Goal: Task Accomplishment & Management: Manage account settings

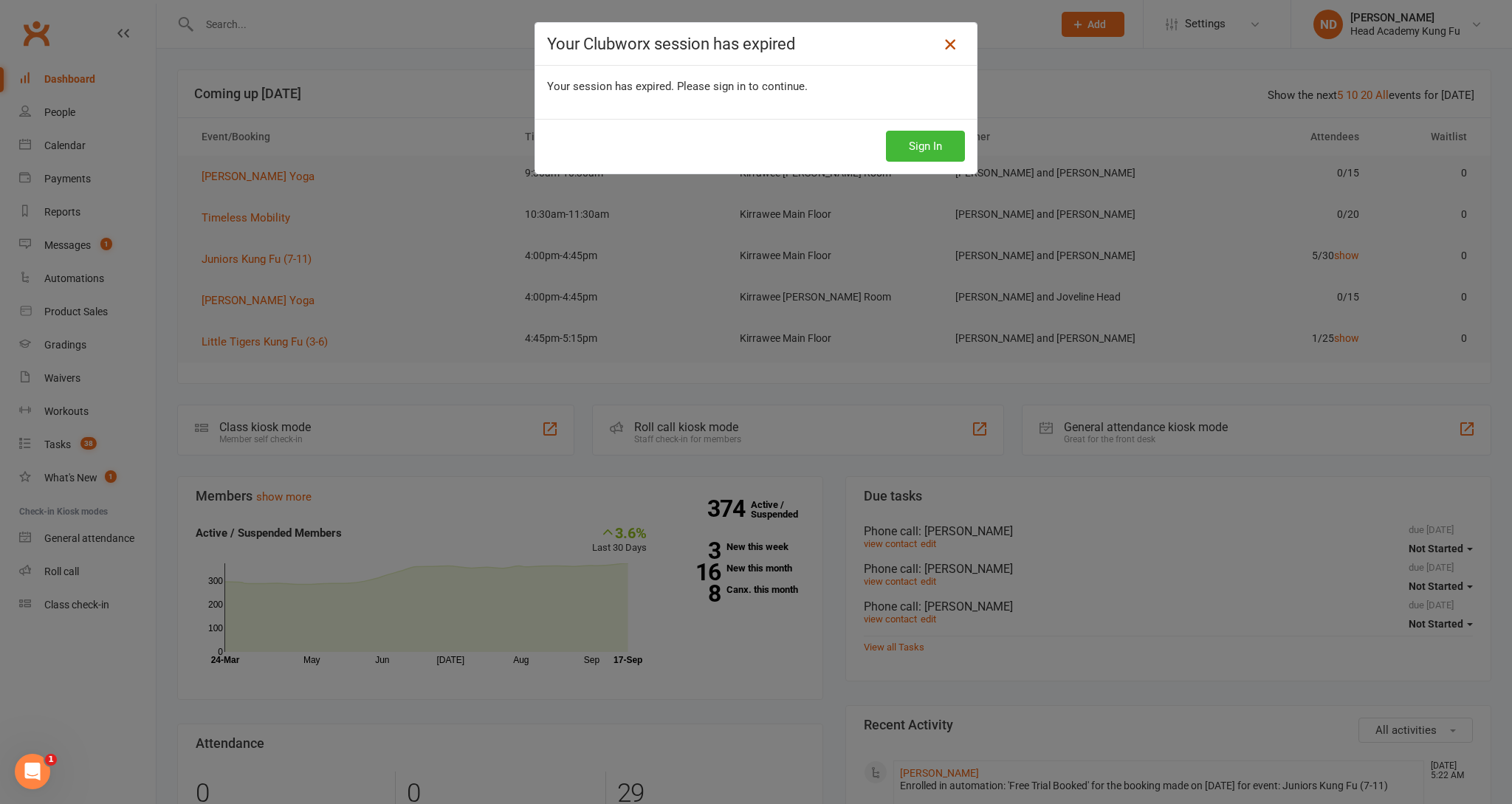
click at [954, 43] on icon at bounding box center [950, 44] width 18 height 18
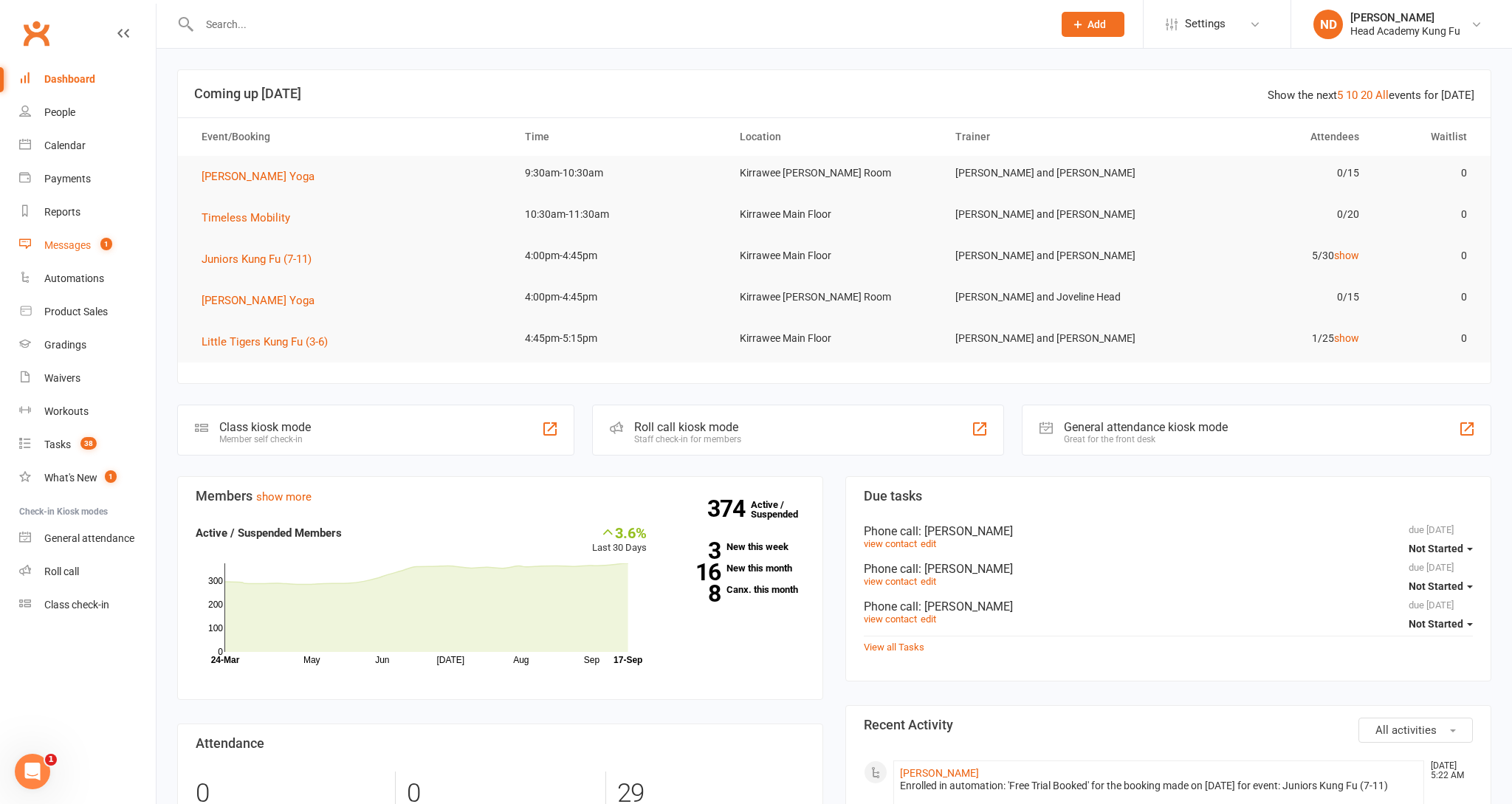
click at [44, 252] on link "Messages 1" at bounding box center [87, 245] width 137 height 33
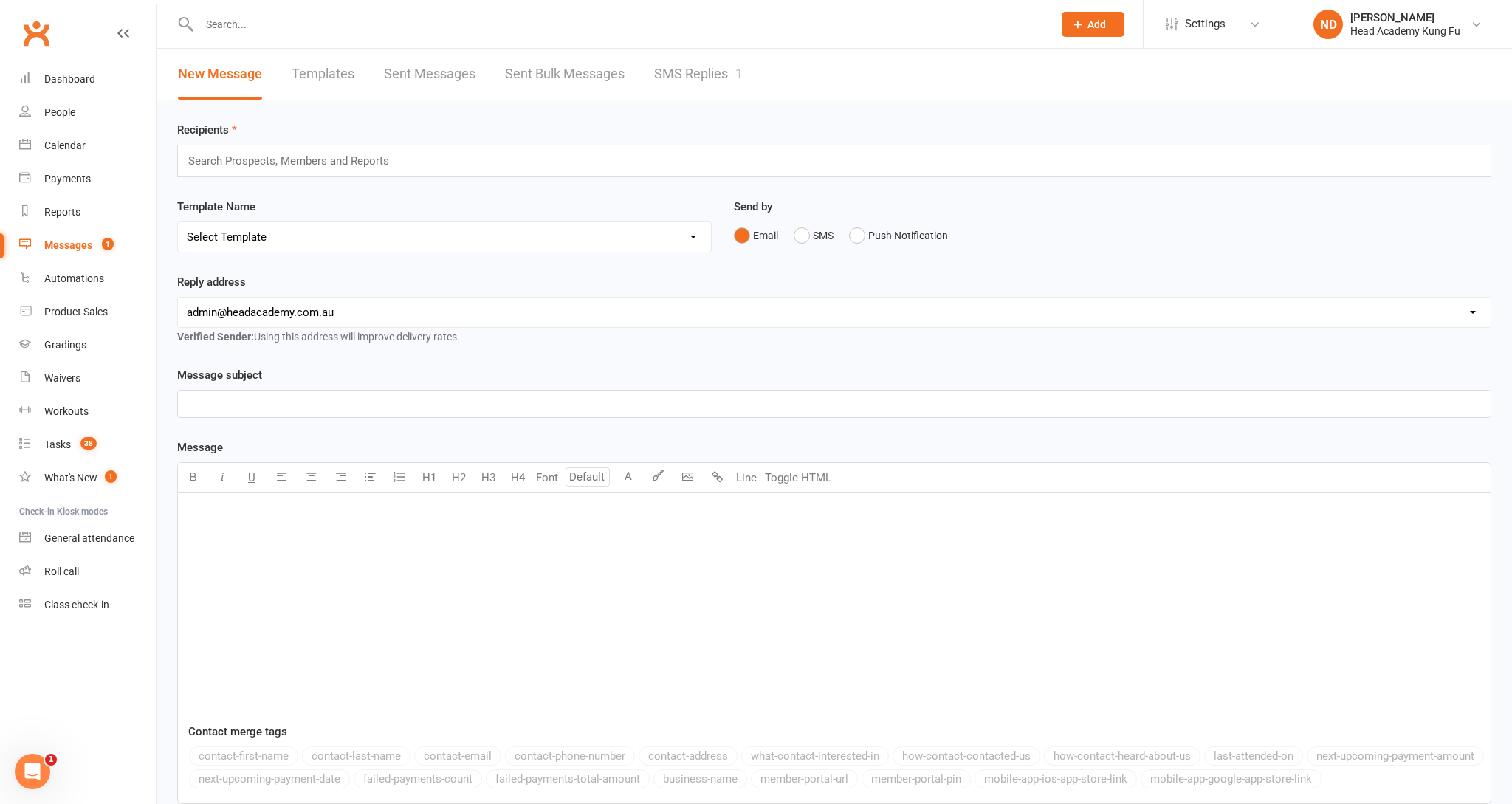
click at [655, 86] on link "SMS Replies 1" at bounding box center [699, 75] width 89 height 51
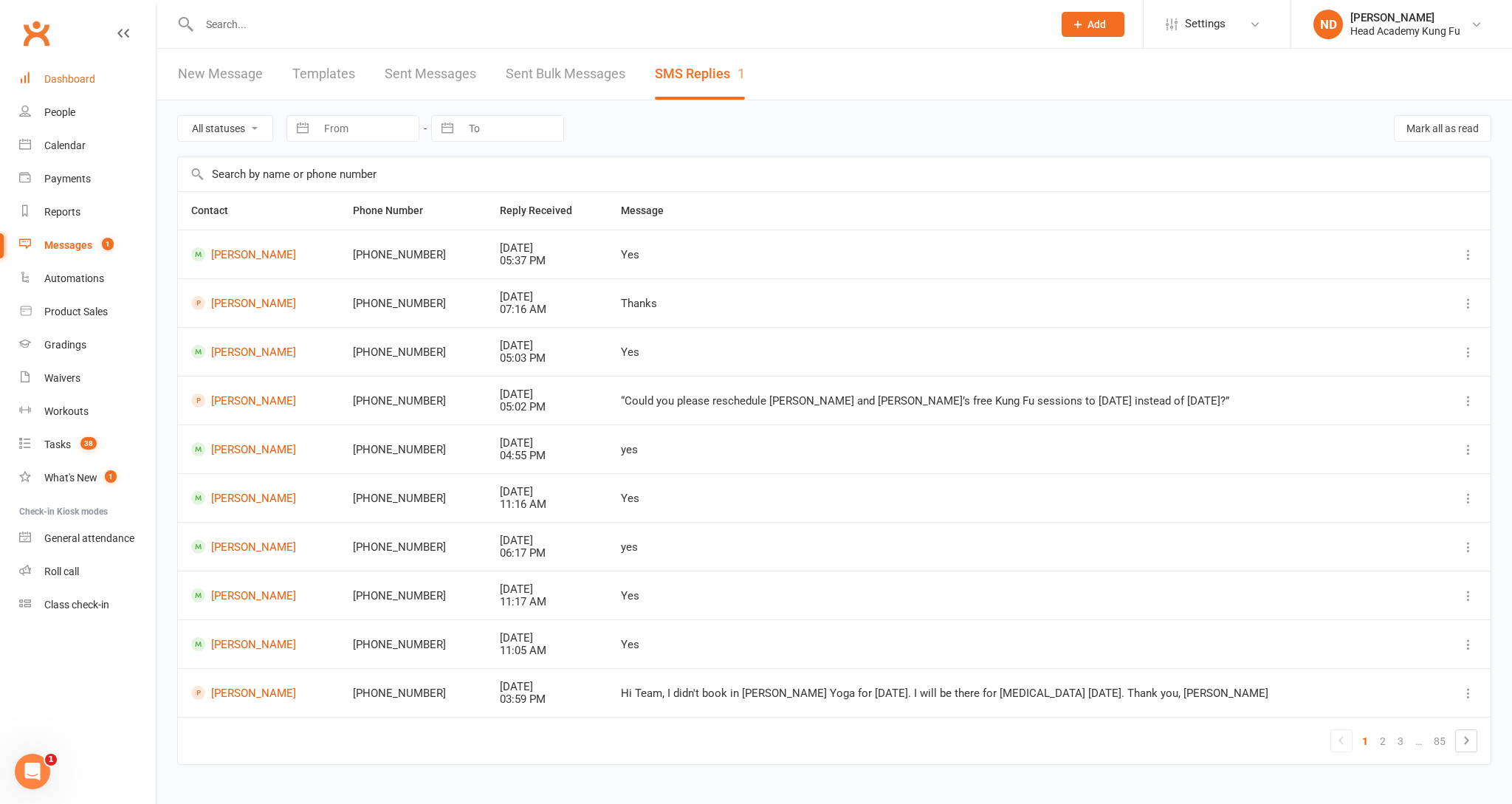
click at [95, 65] on link "Dashboard" at bounding box center [87, 78] width 137 height 33
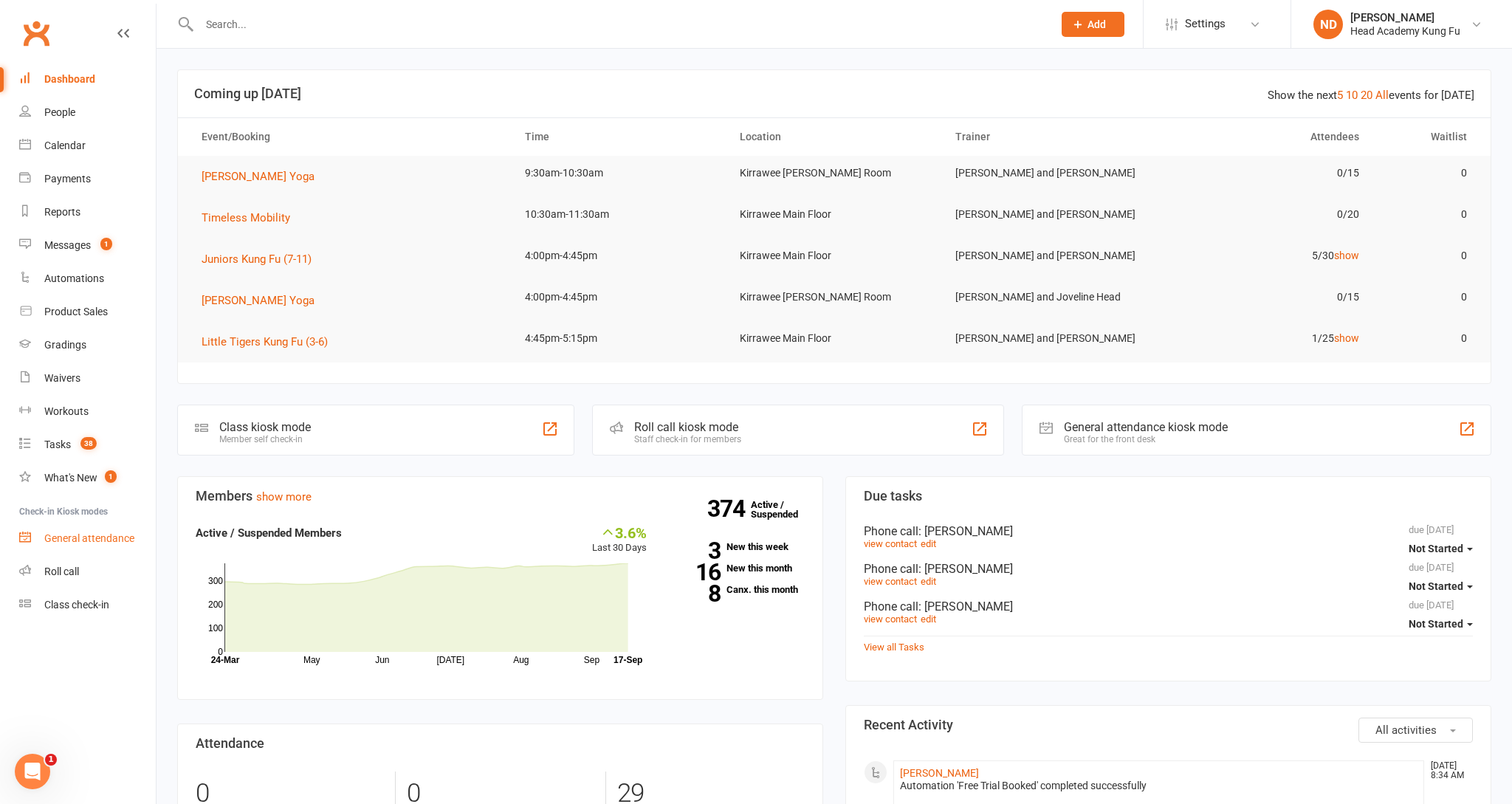
drag, startPoint x: 73, startPoint y: 571, endPoint x: 100, endPoint y: 551, distance: 33.6
click at [73, 571] on div "Roll call" at bounding box center [61, 572] width 35 height 12
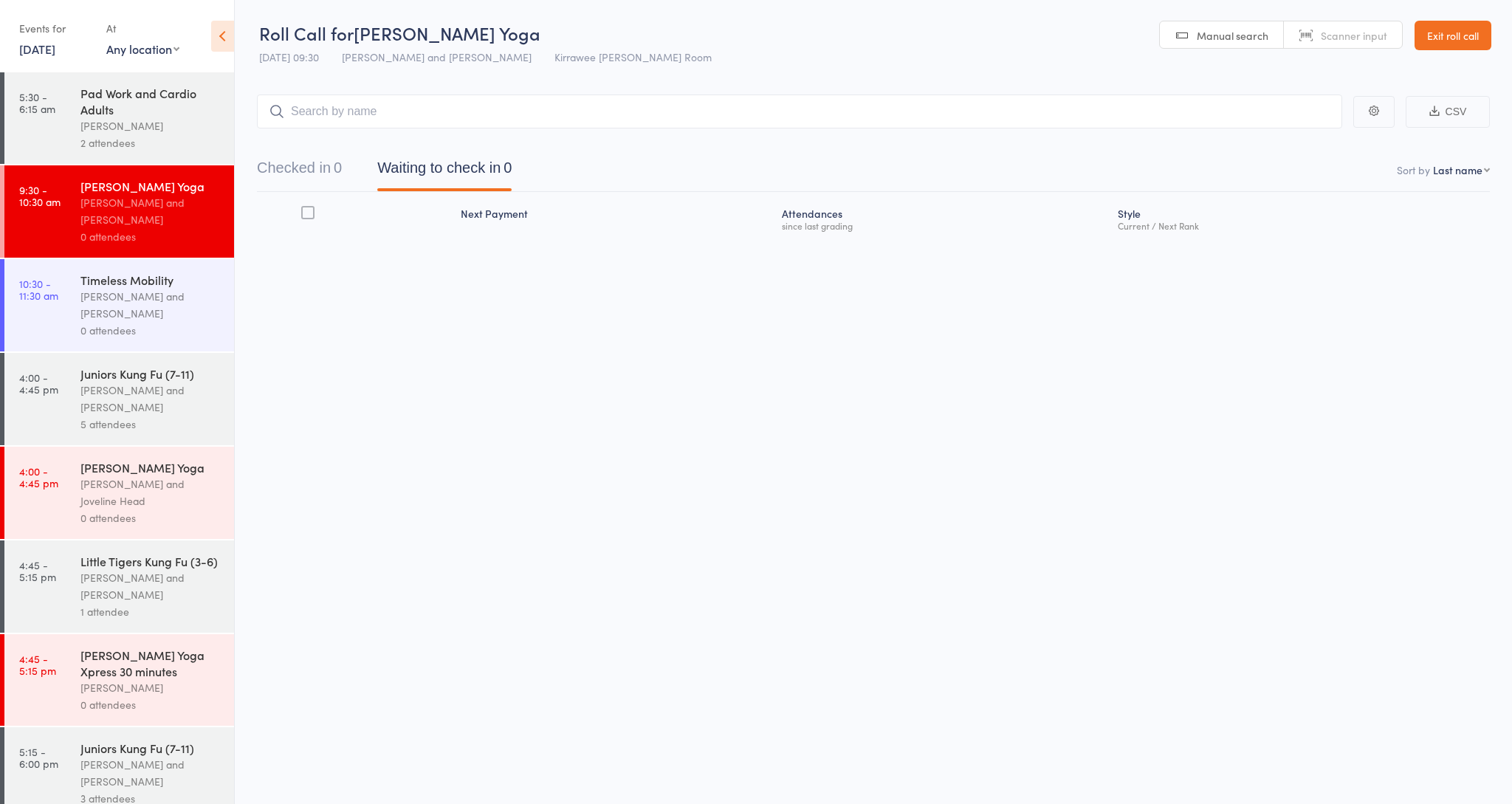
click at [79, 100] on link "5:30 - 6:15 am Pad Work and Cardio Adults Nathan Head 2 attendees" at bounding box center [119, 118] width 229 height 92
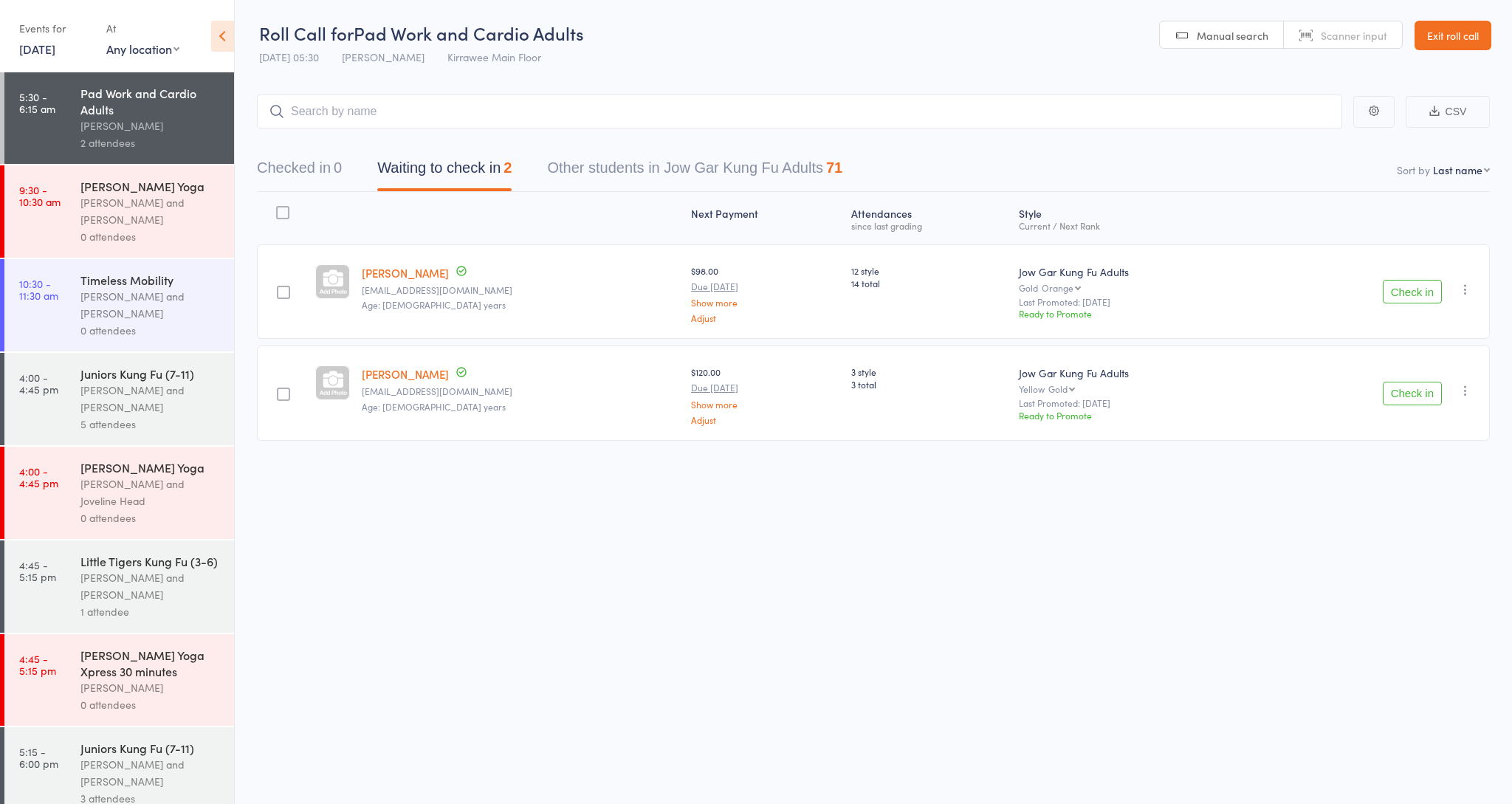
click at [138, 228] on div "[PERSON_NAME] and [PERSON_NAME]" at bounding box center [150, 212] width 141 height 34
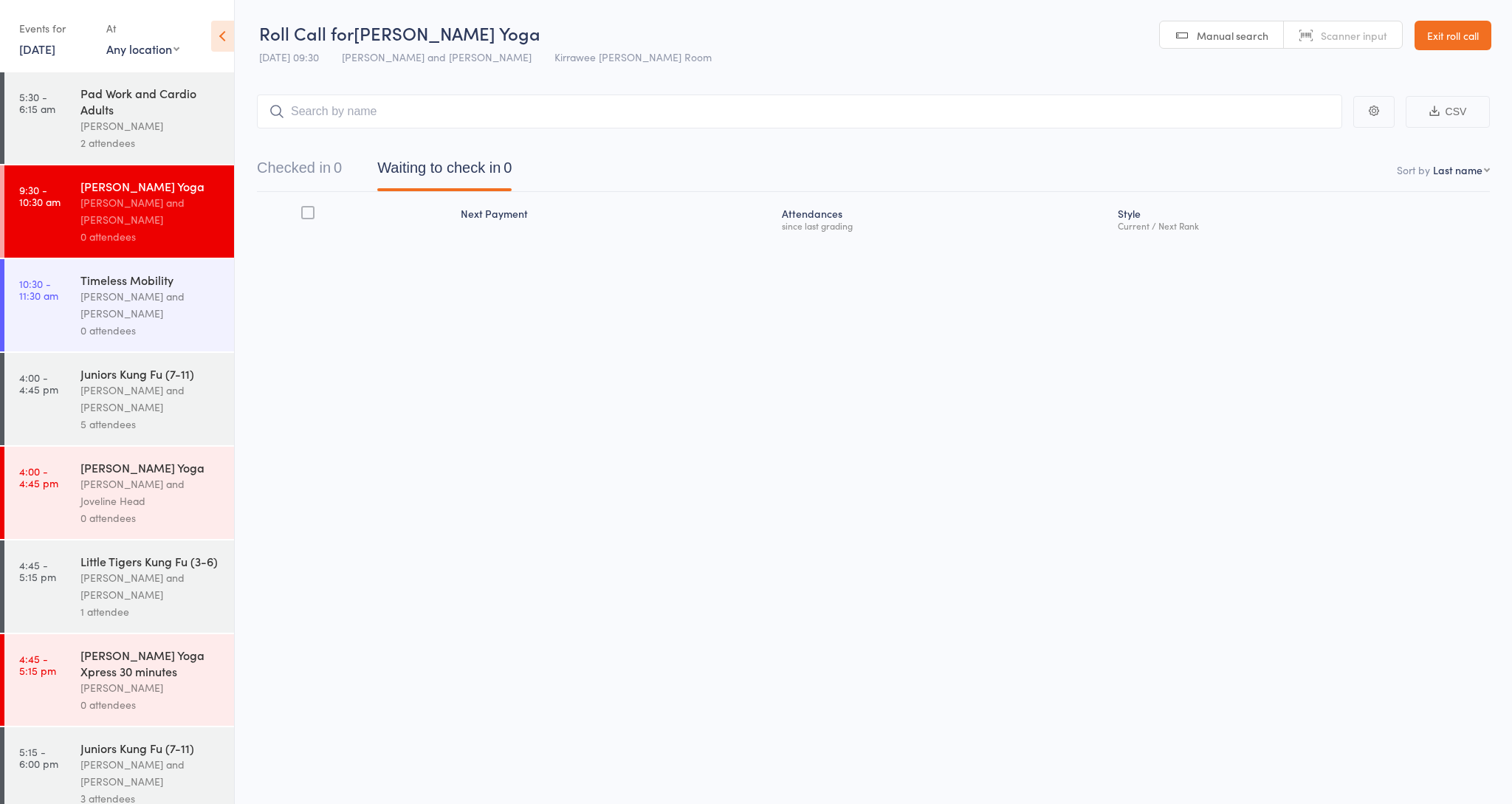
click at [1449, 40] on link "Exit roll call" at bounding box center [1453, 35] width 76 height 29
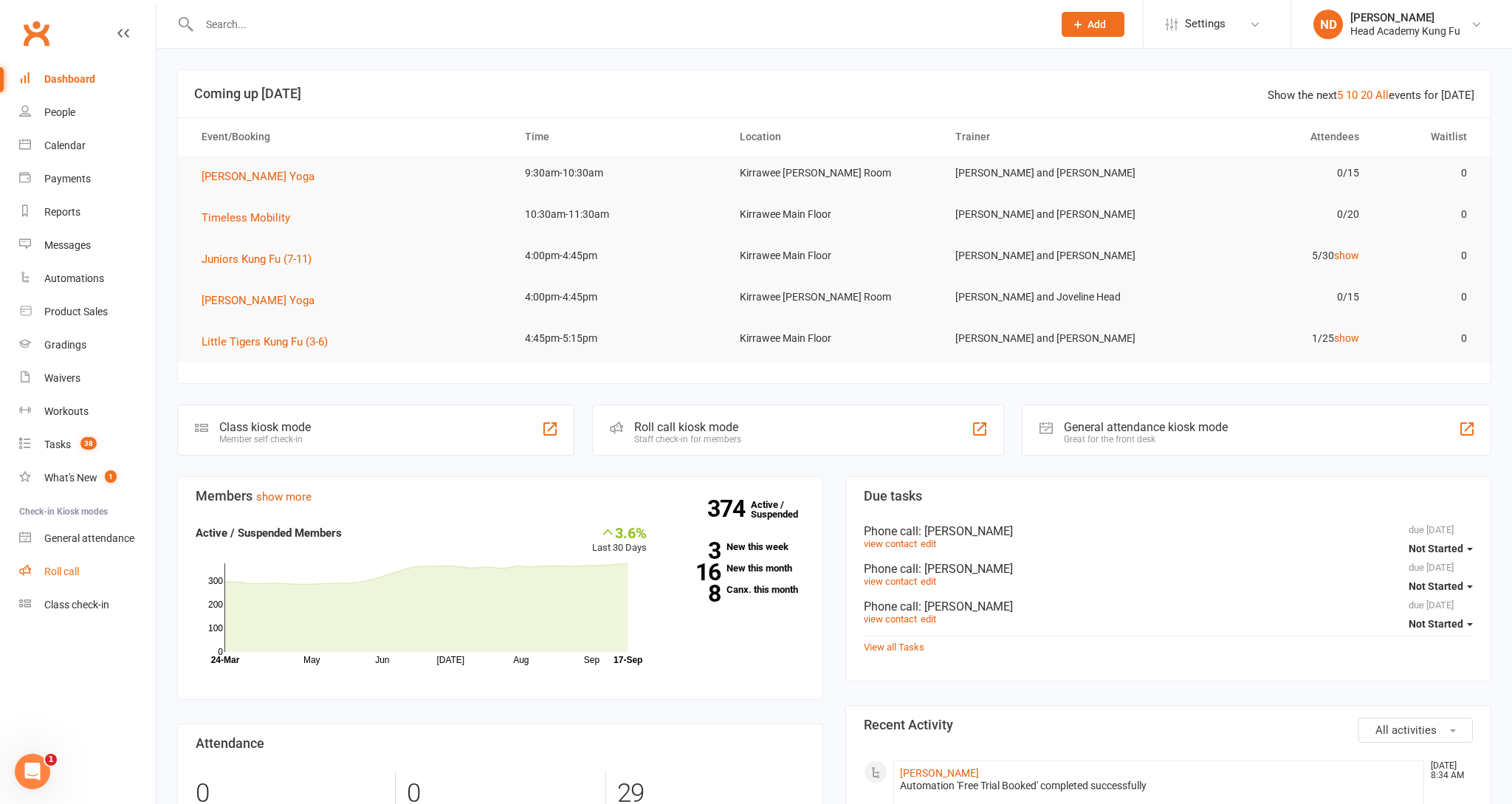
click at [48, 566] on div "Roll call" at bounding box center [61, 572] width 35 height 12
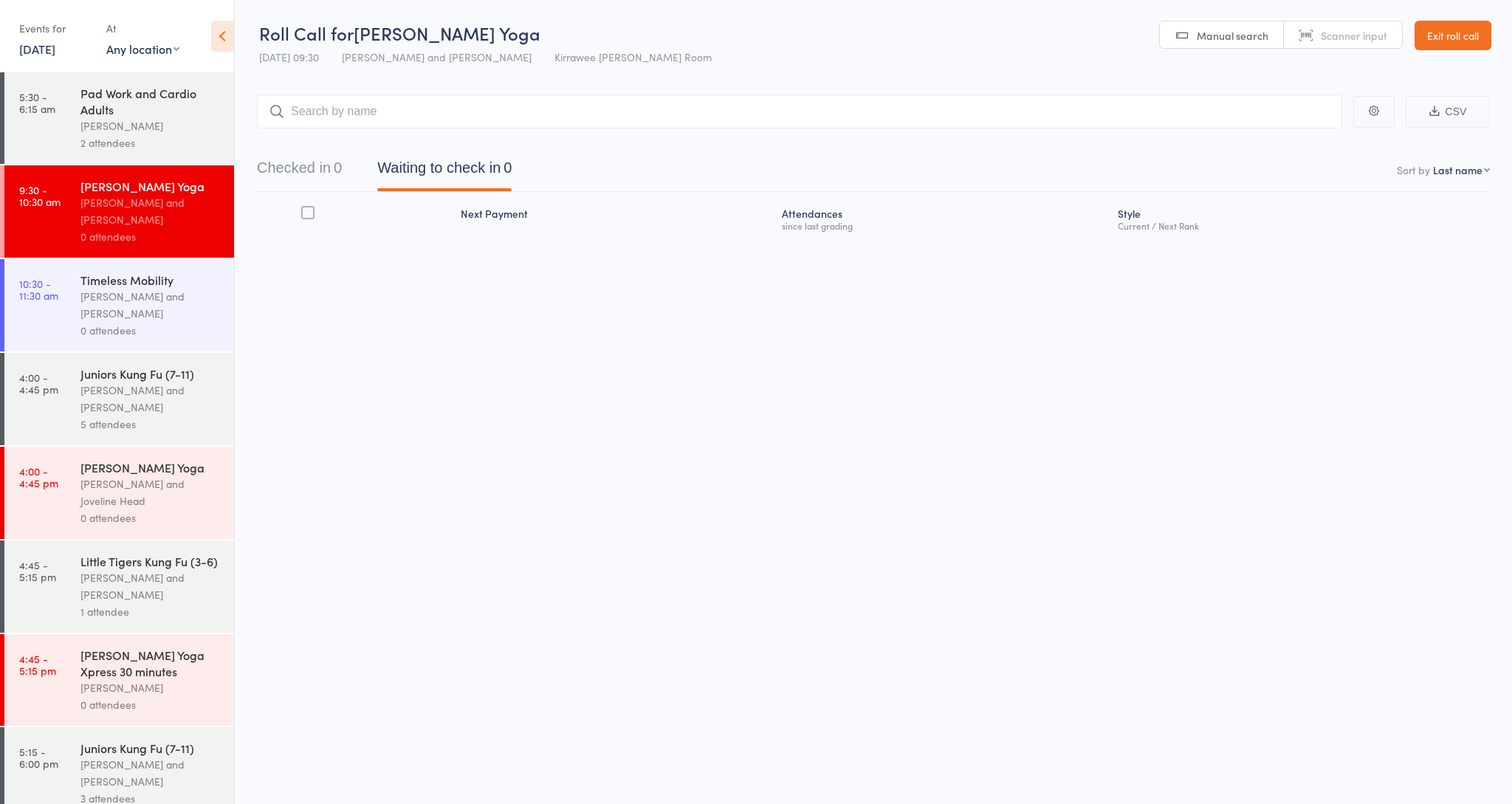
click at [134, 594] on div "[PERSON_NAME] and [PERSON_NAME]" at bounding box center [150, 587] width 141 height 34
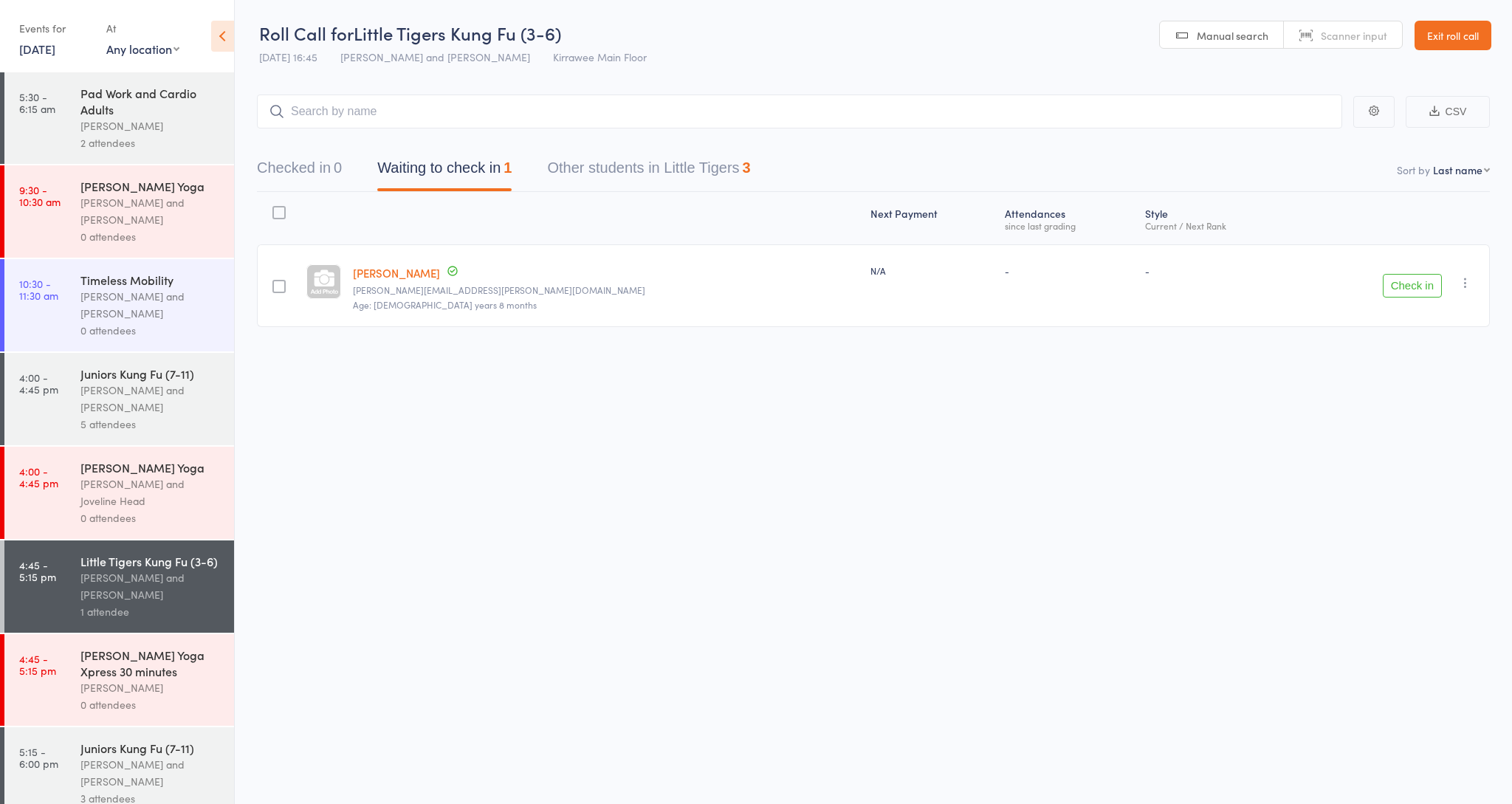
click at [163, 416] on div "5 attendees" at bounding box center [150, 424] width 141 height 17
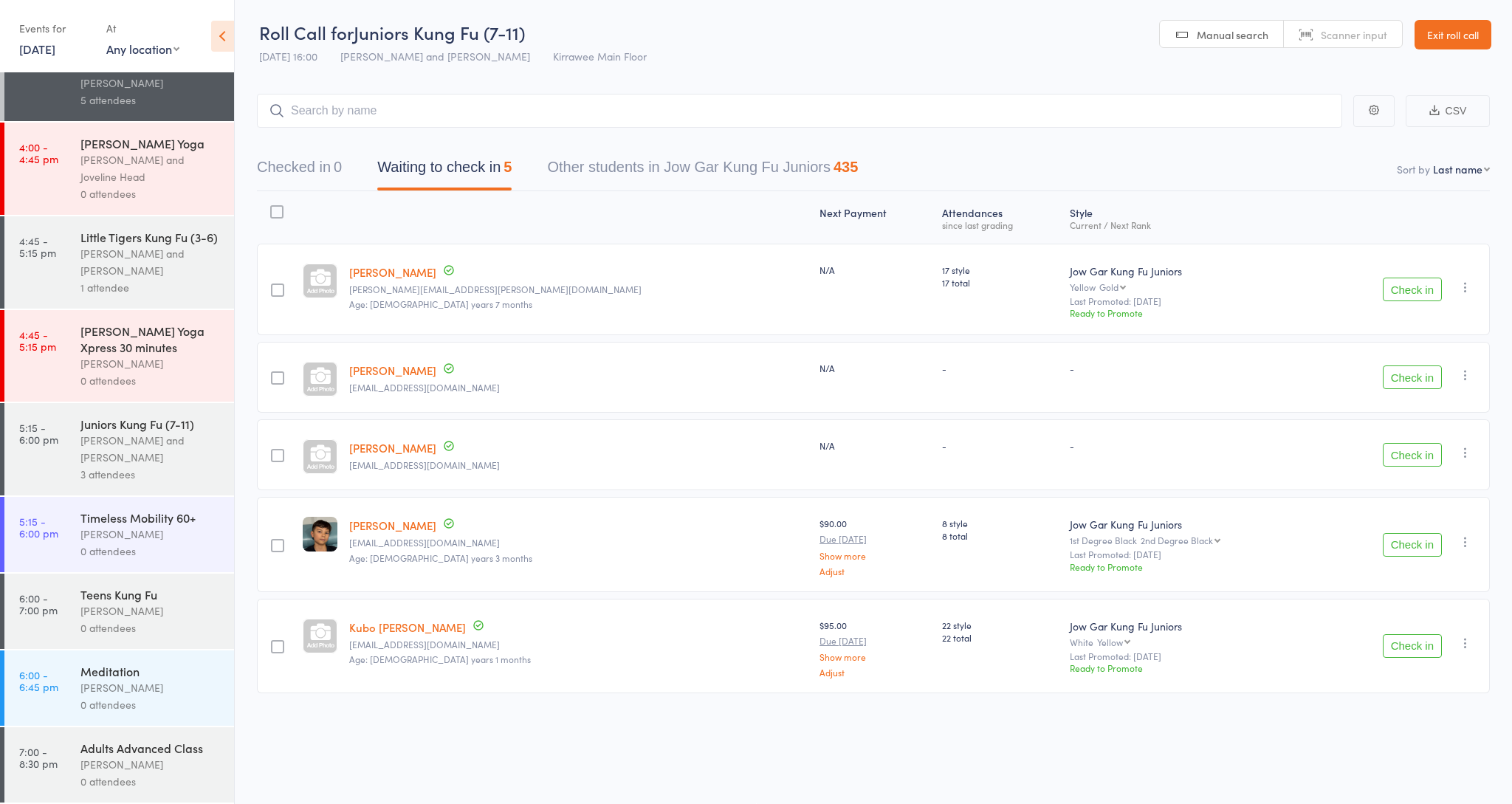
scroll to position [324, 0]
click at [119, 463] on div "[PERSON_NAME] and [PERSON_NAME]" at bounding box center [150, 449] width 141 height 34
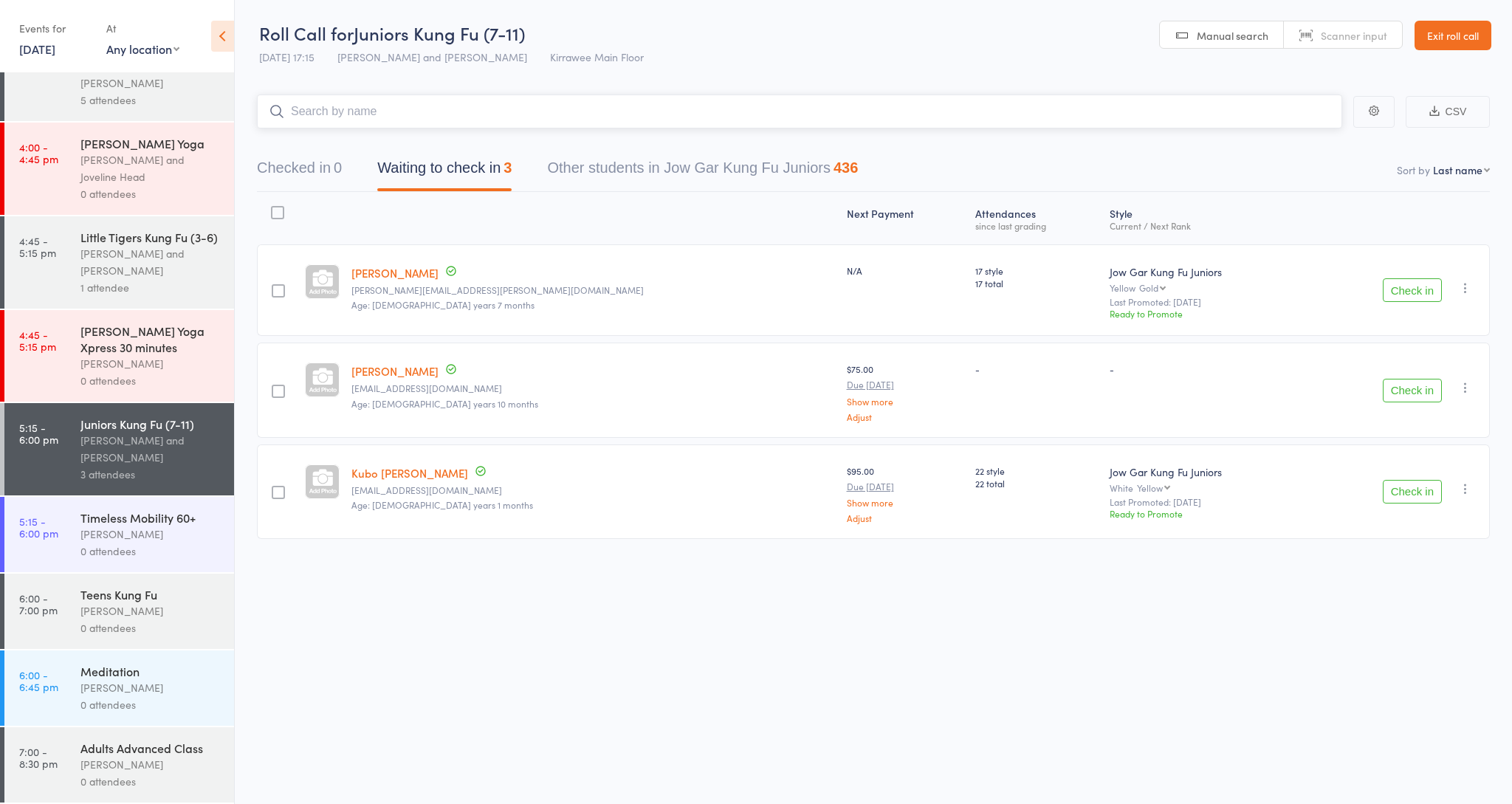
scroll to position [324, 0]
click at [127, 273] on div "[PERSON_NAME] and [PERSON_NAME]" at bounding box center [150, 263] width 141 height 34
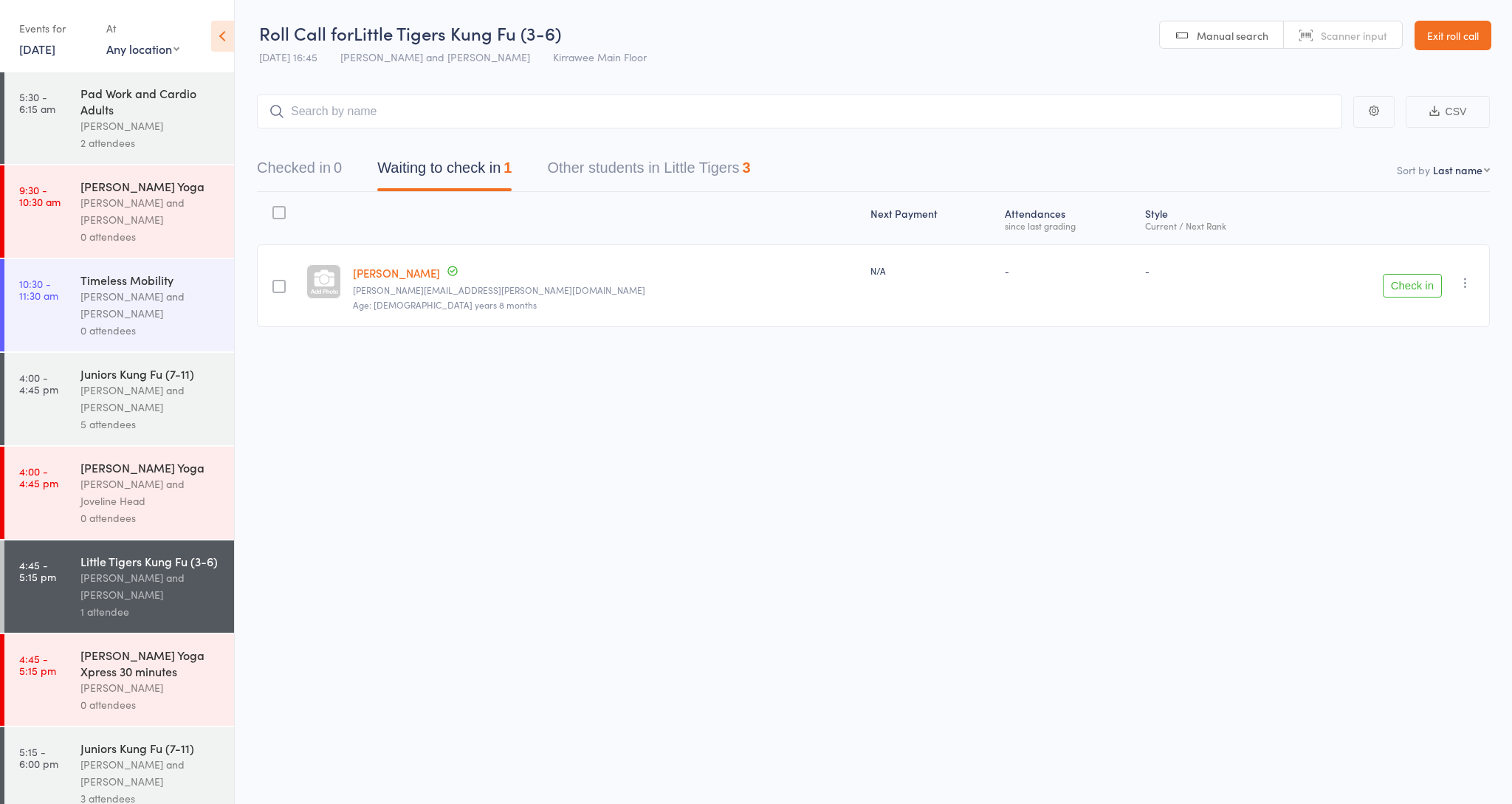
click at [1441, 41] on link "Exit roll call" at bounding box center [1453, 35] width 76 height 29
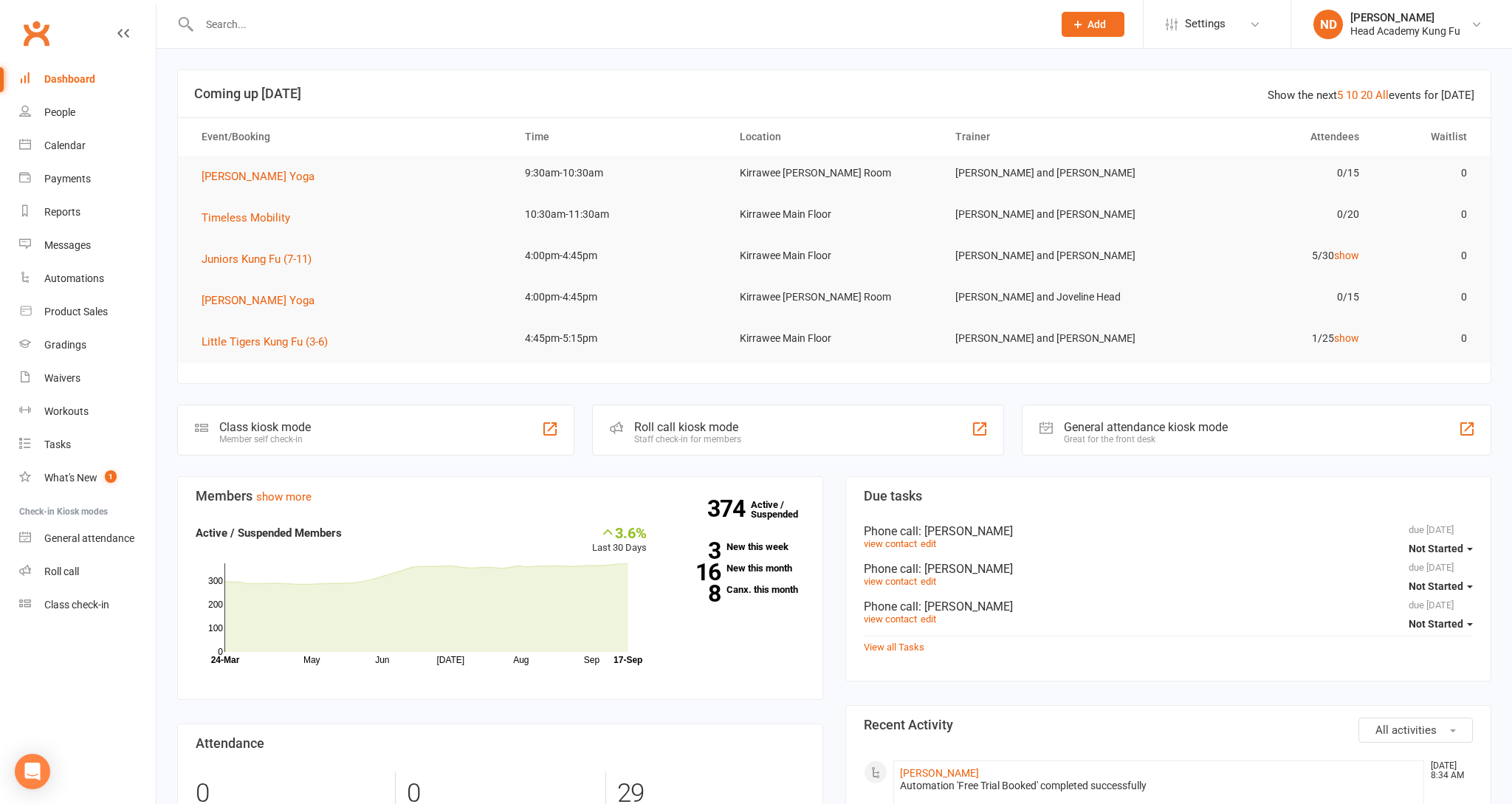
click at [584, 17] on input "text" at bounding box center [619, 25] width 848 height 21
type input "maximus"
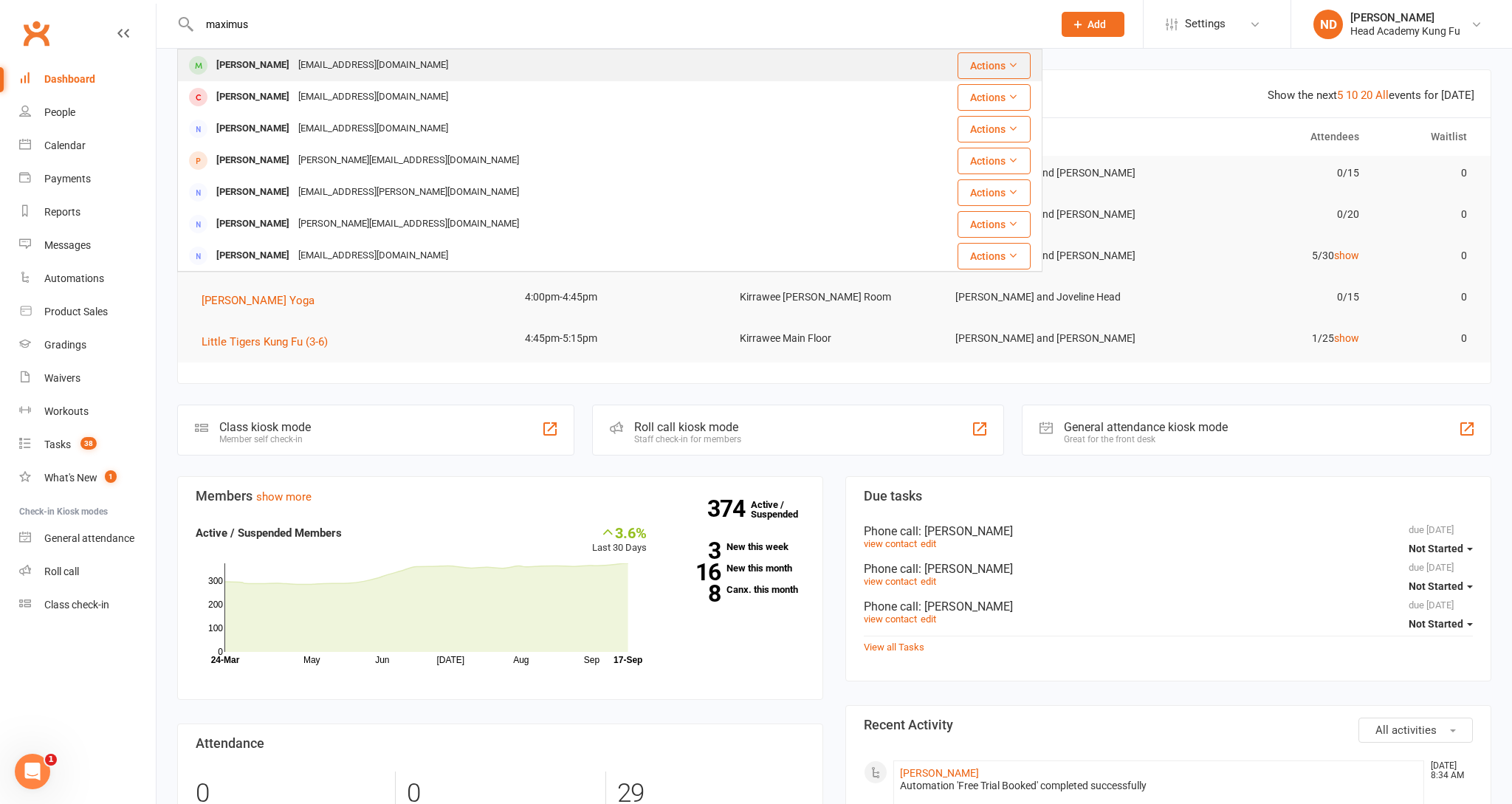
click at [425, 62] on div "Maximus Fichtner bastienfichtner@gmail.com" at bounding box center [526, 65] width 695 height 30
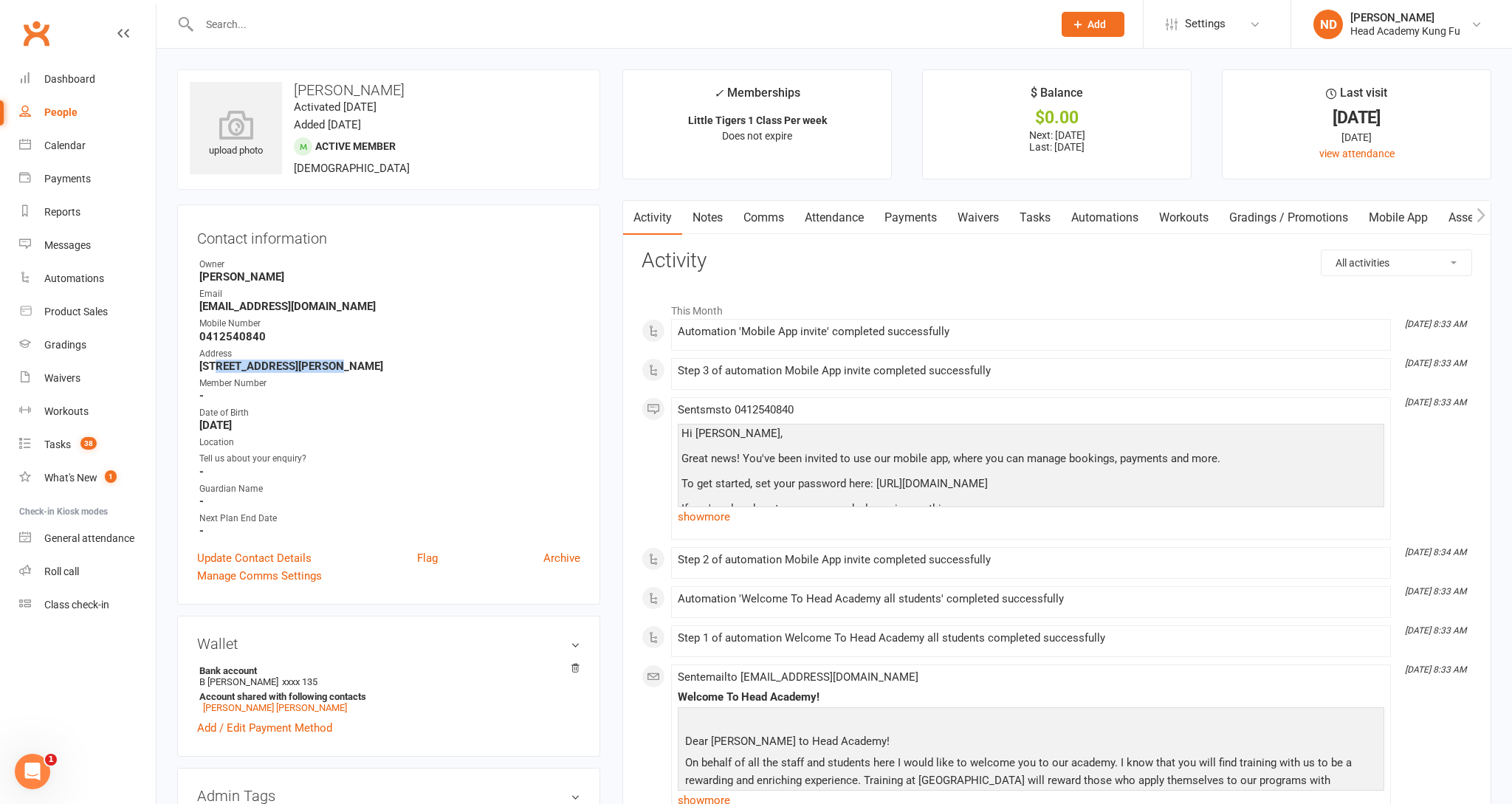
drag, startPoint x: 217, startPoint y: 366, endPoint x: 324, endPoint y: 368, distance: 107.0
click at [324, 368] on strong "19 Kimberley pl Gymea Bay NSW 2227" at bounding box center [389, 367] width 381 height 13
click at [83, 73] on div "Dashboard" at bounding box center [70, 78] width 51 height 12
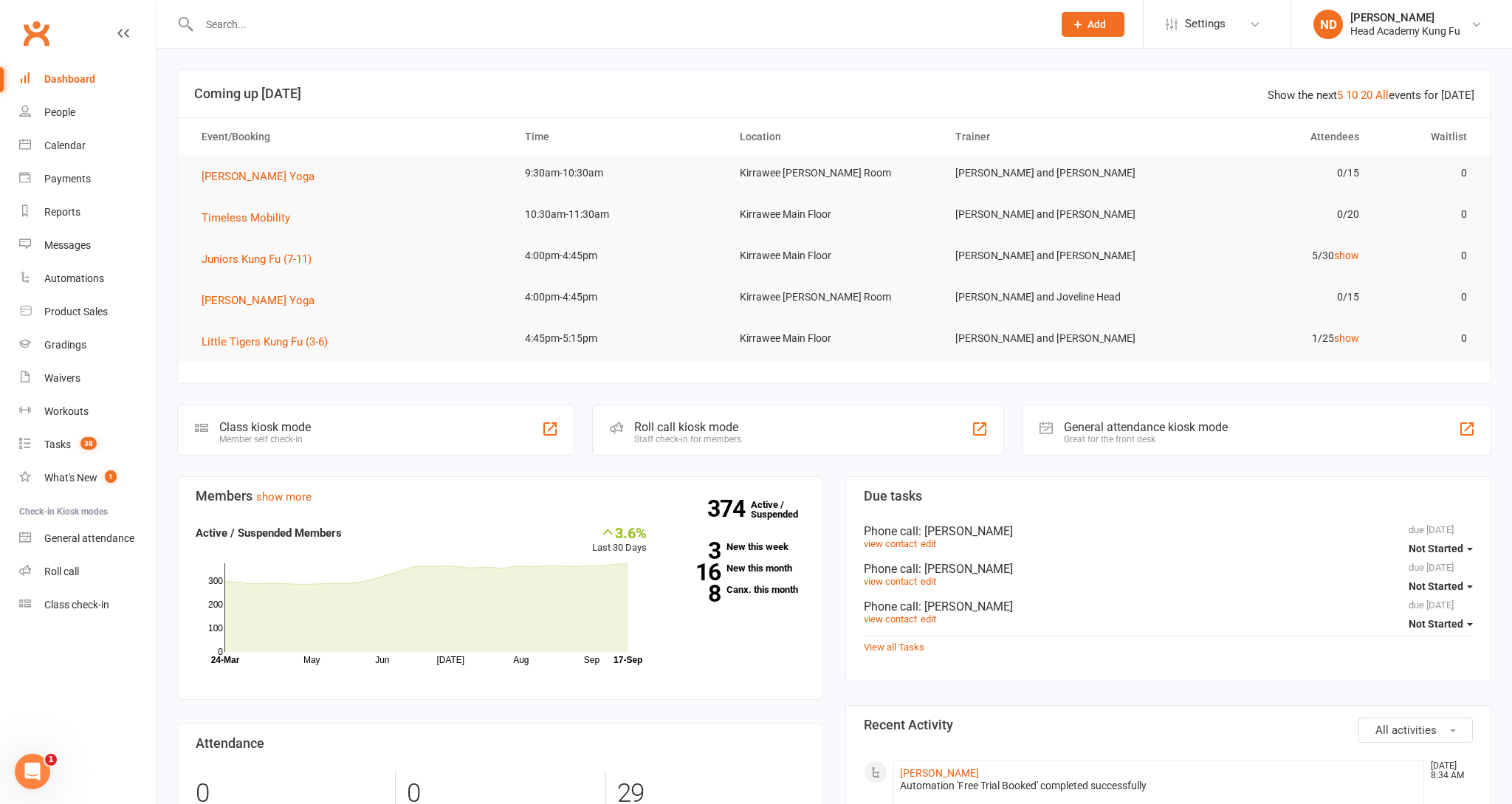
click at [750, 573] on div "374 Active / Suspended 3 New this week 16 New this month 8 Canx. this month" at bounding box center [737, 565] width 158 height 82
click at [744, 567] on link "16 New this month" at bounding box center [737, 569] width 136 height 9
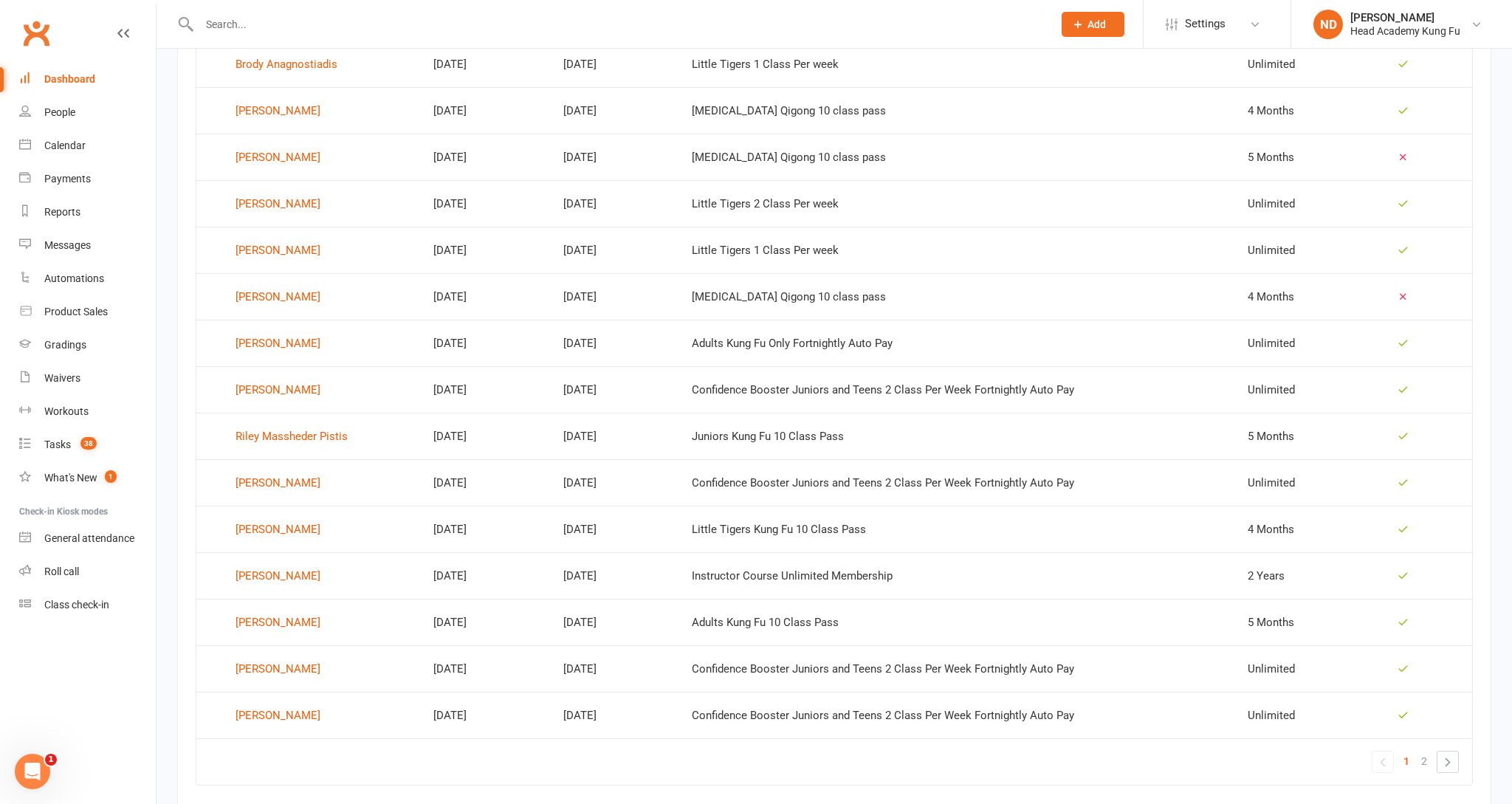
scroll to position [684, 0]
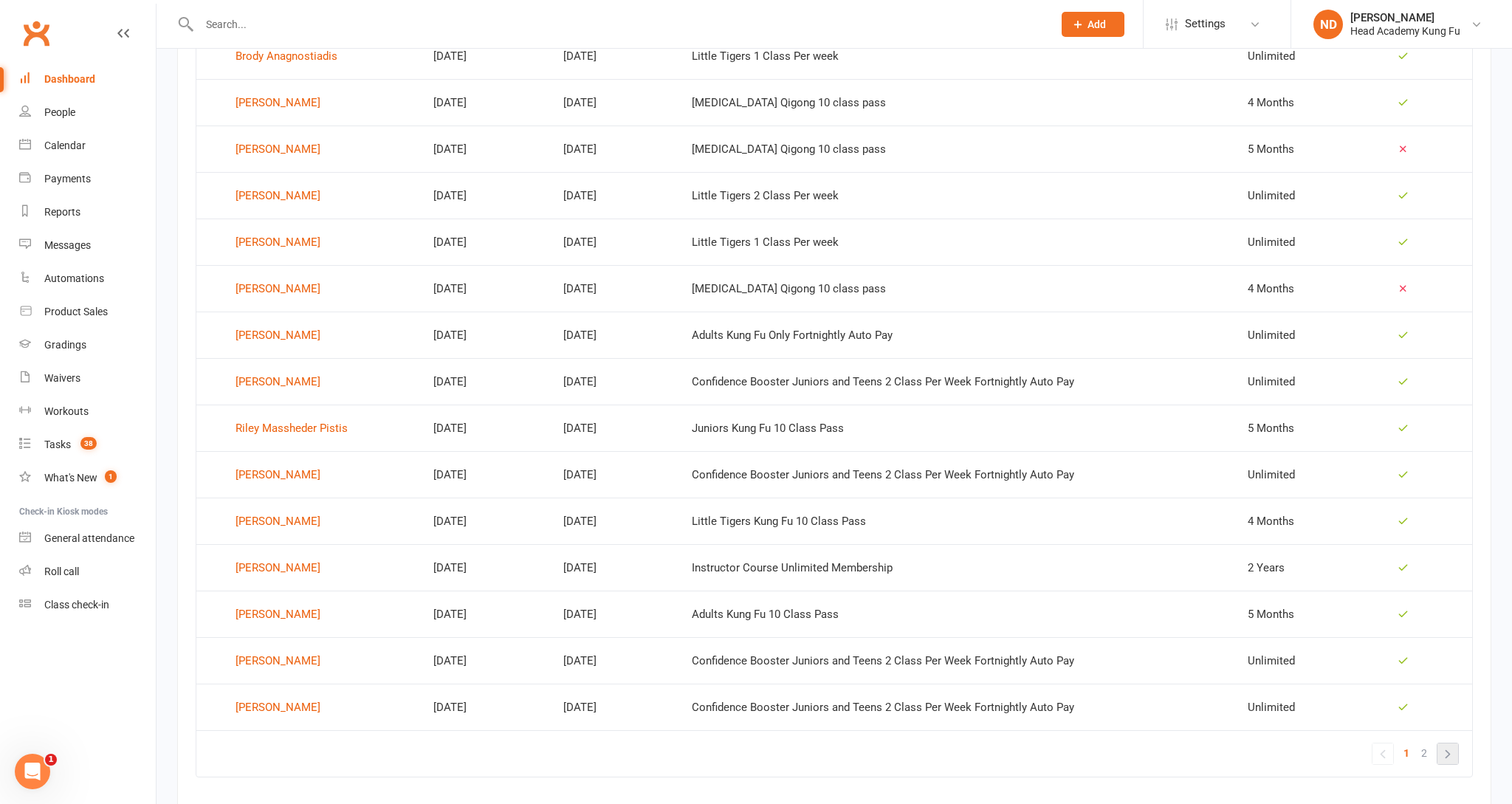
click at [1449, 760] on link "»" at bounding box center [1448, 754] width 21 height 21
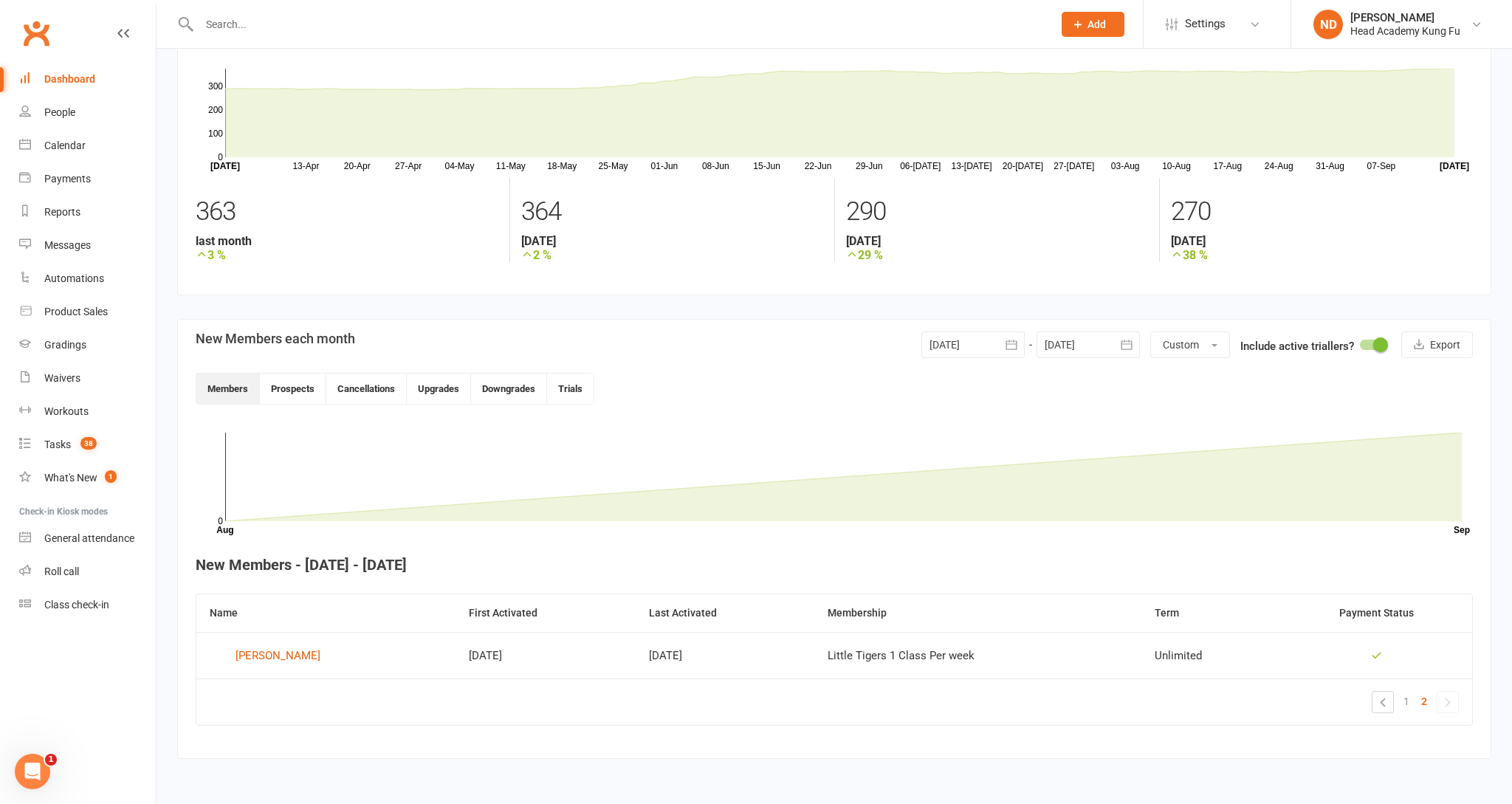
scroll to position [87, 0]
click at [66, 73] on div "Dashboard" at bounding box center [70, 78] width 51 height 12
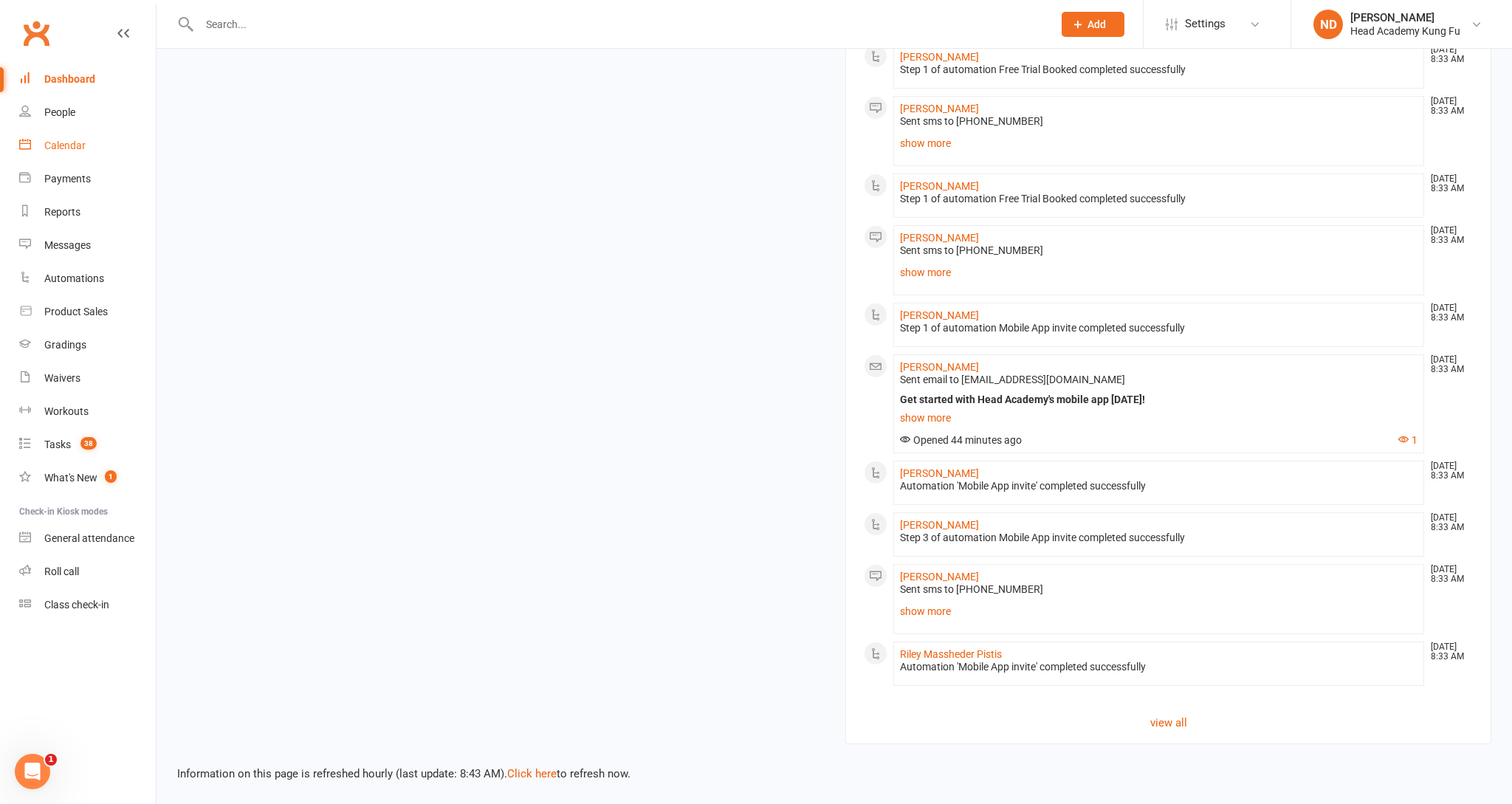
scroll to position [1376, 0]
click at [69, 149] on link "Calendar" at bounding box center [87, 145] width 137 height 33
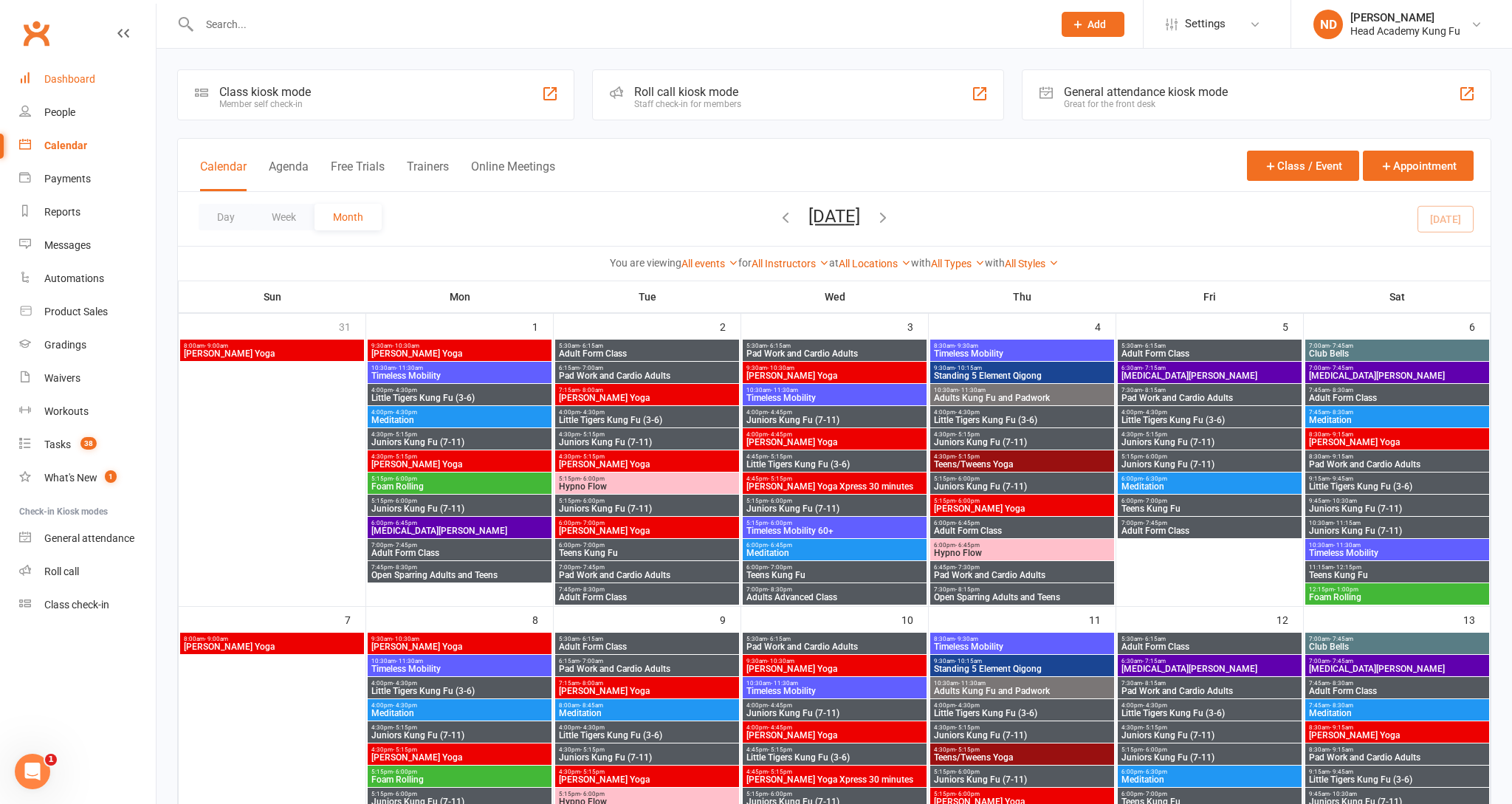
click at [73, 77] on div "Dashboard" at bounding box center [70, 78] width 51 height 12
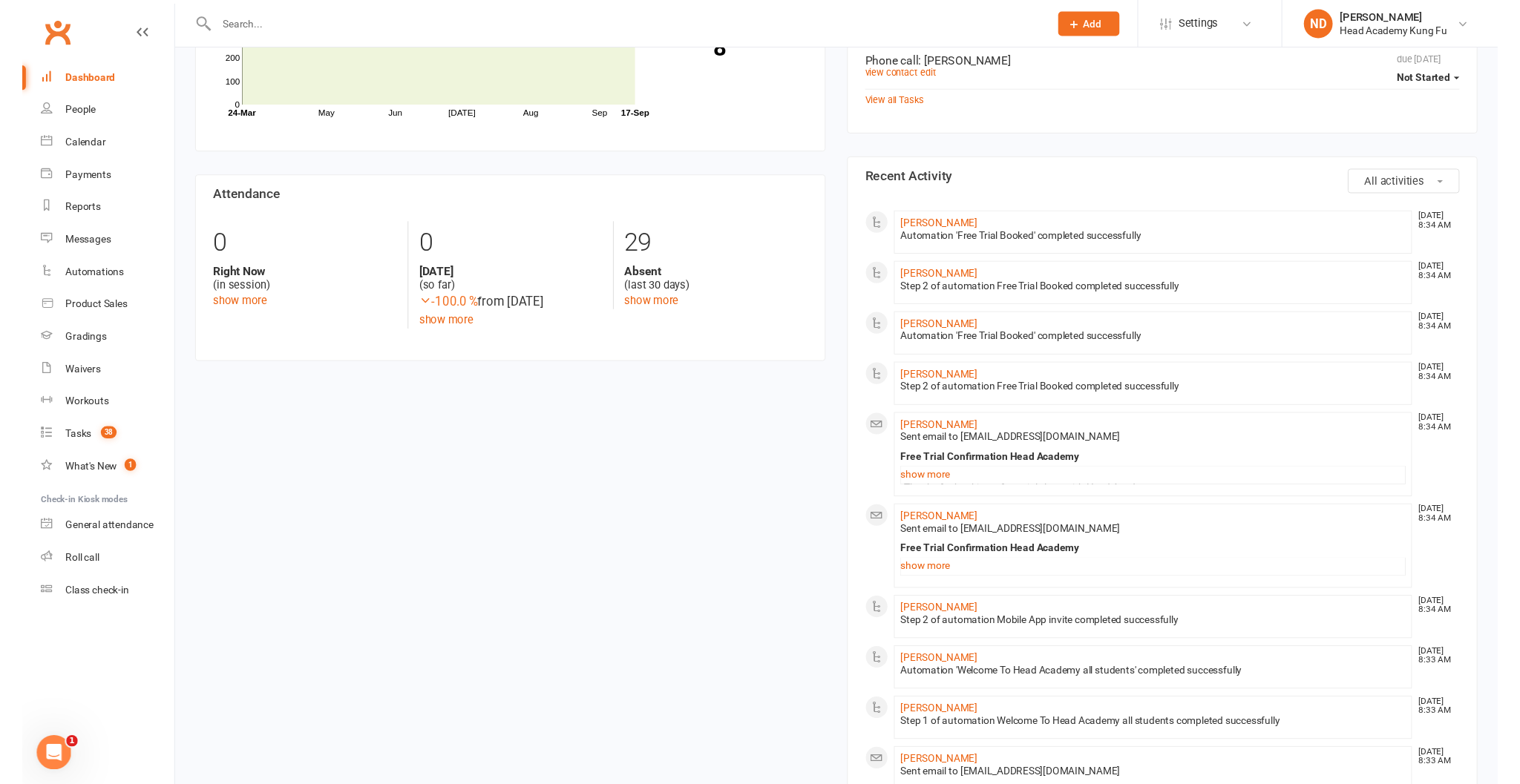
scroll to position [548, 0]
